Goal: Task Accomplishment & Management: Manage account settings

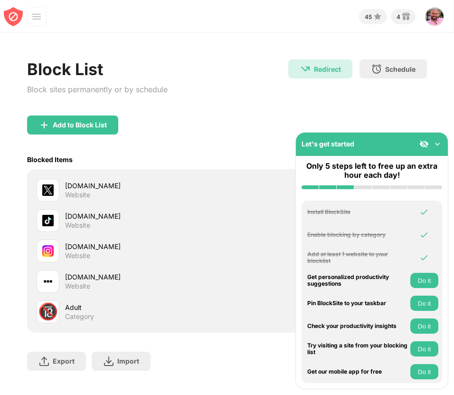
click at [224, 299] on div "🔞 Adult Category" at bounding box center [227, 311] width 388 height 30
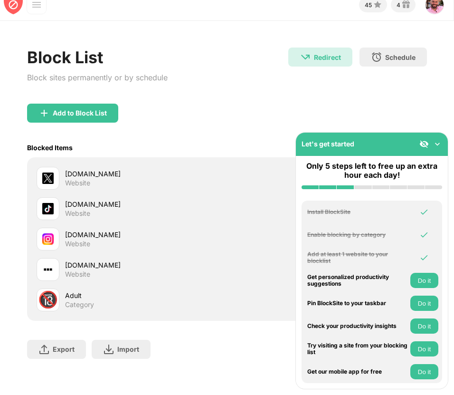
click at [439, 143] on img at bounding box center [437, 143] width 9 height 9
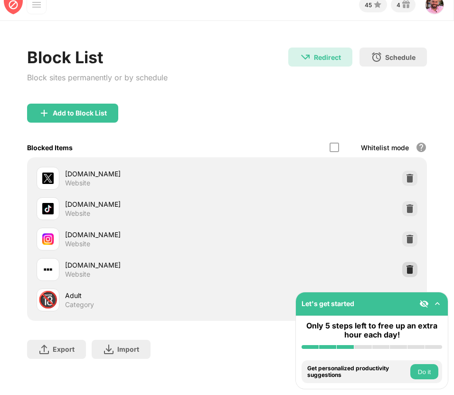
click at [403, 266] on div at bounding box center [409, 269] width 15 height 15
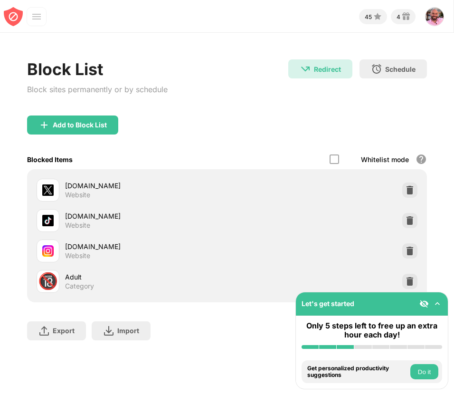
scroll to position [0, 0]
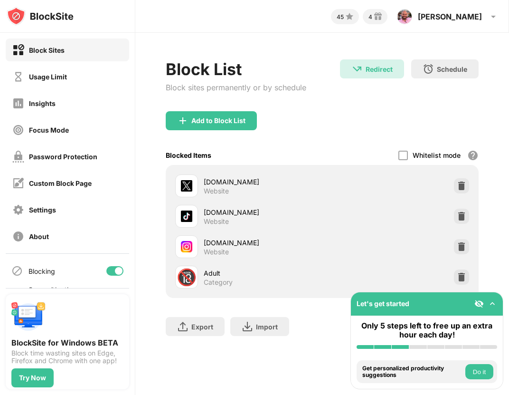
click at [463, 246] on img at bounding box center [461, 246] width 9 height 9
